Goal: Find specific page/section: Find specific page/section

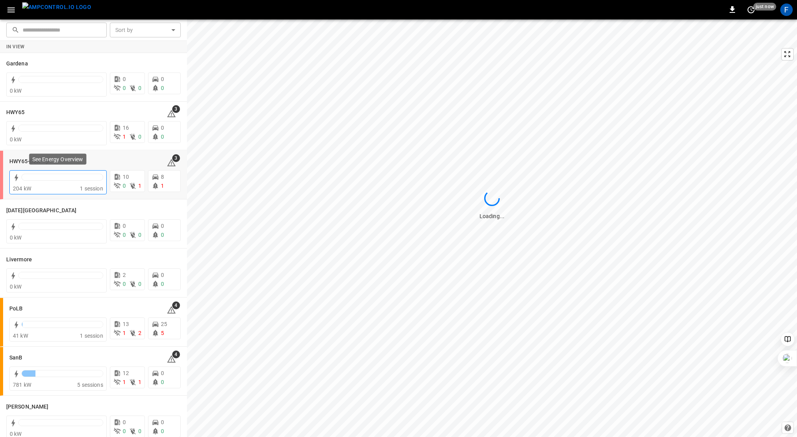
click at [42, 180] on div at bounding box center [62, 177] width 82 height 7
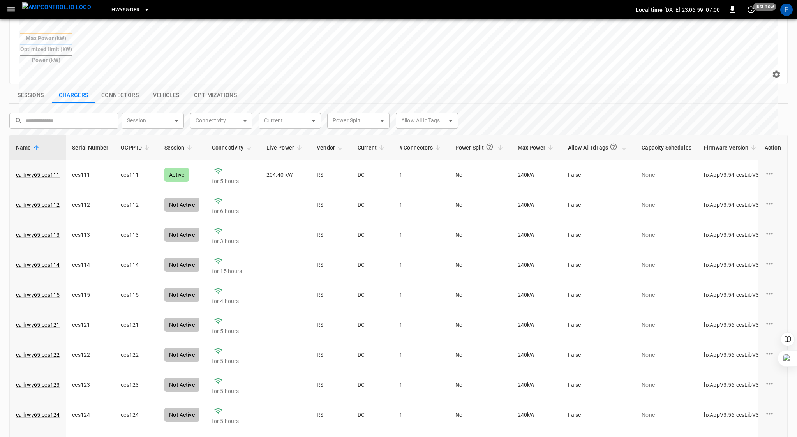
scroll to position [251, 0]
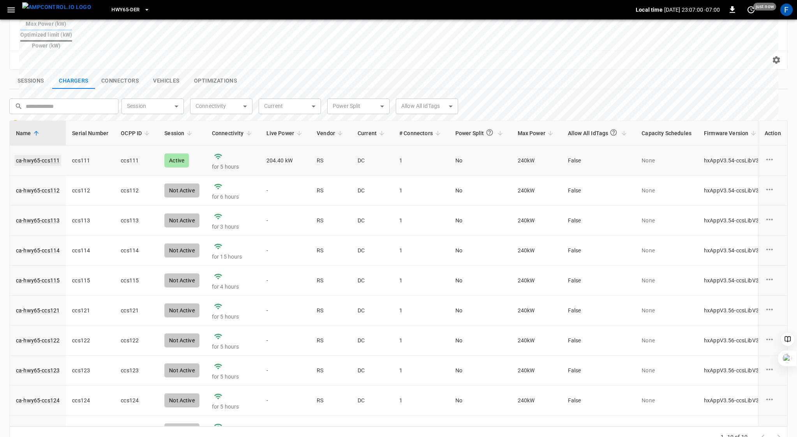
click at [45, 155] on link "ca-hwy65-ccs111" at bounding box center [37, 160] width 47 height 11
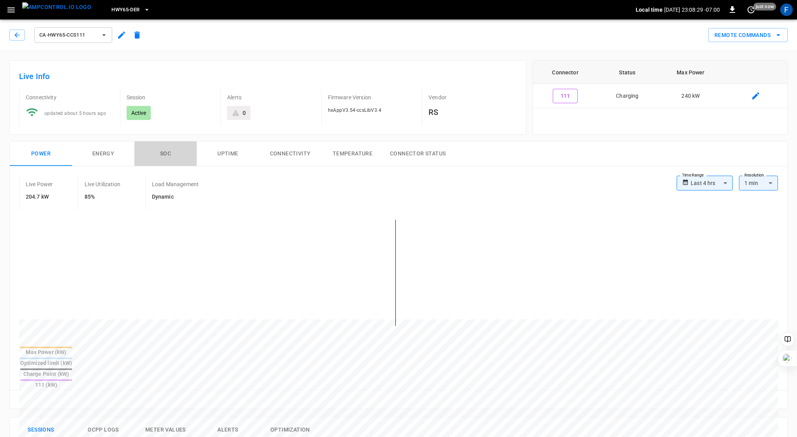
click at [162, 152] on button "SOC" at bounding box center [165, 153] width 62 height 25
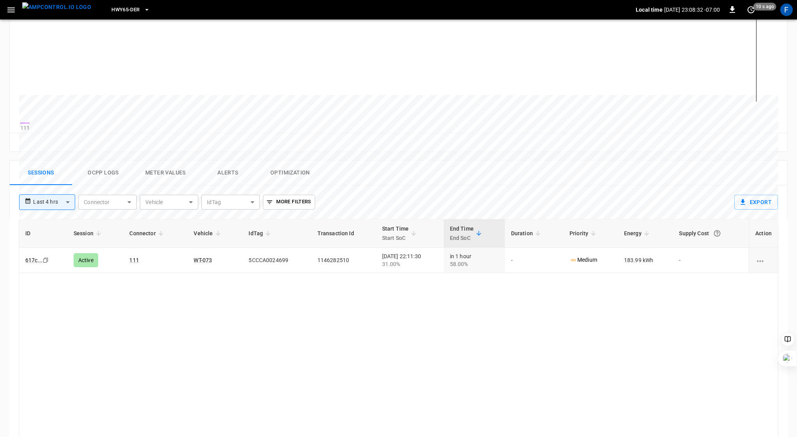
scroll to position [232, 0]
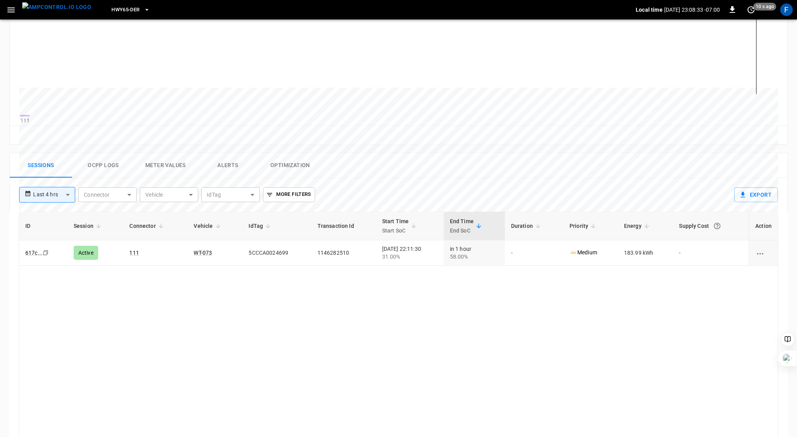
click at [105, 176] on button "Ocpp logs" at bounding box center [103, 165] width 62 height 25
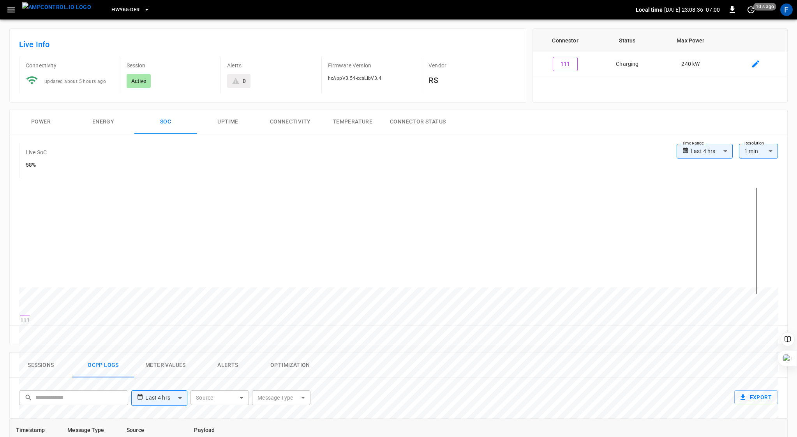
scroll to position [0, 0]
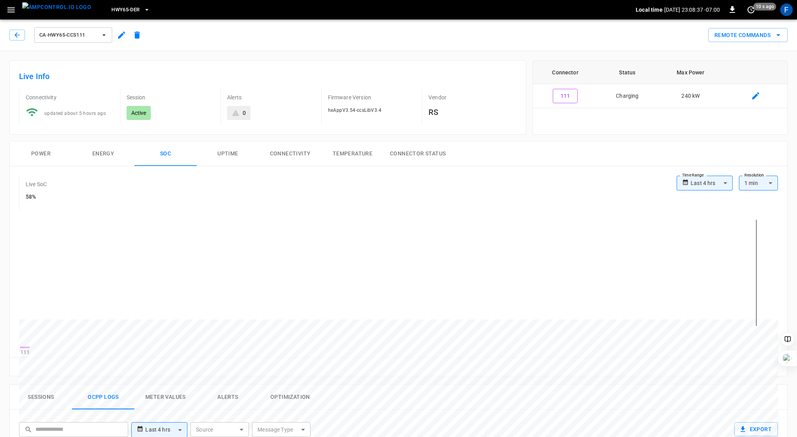
scroll to position [233, 0]
